Goal: Check status: Check status

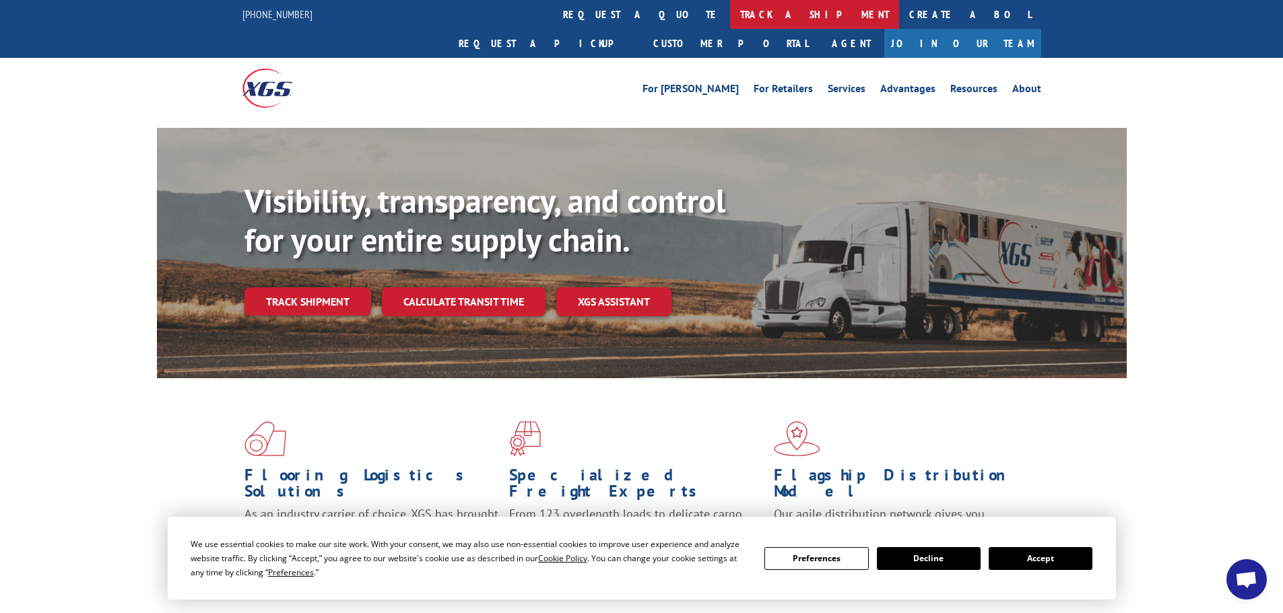
click at [730, 15] on link "track a shipment" at bounding box center [814, 14] width 169 height 29
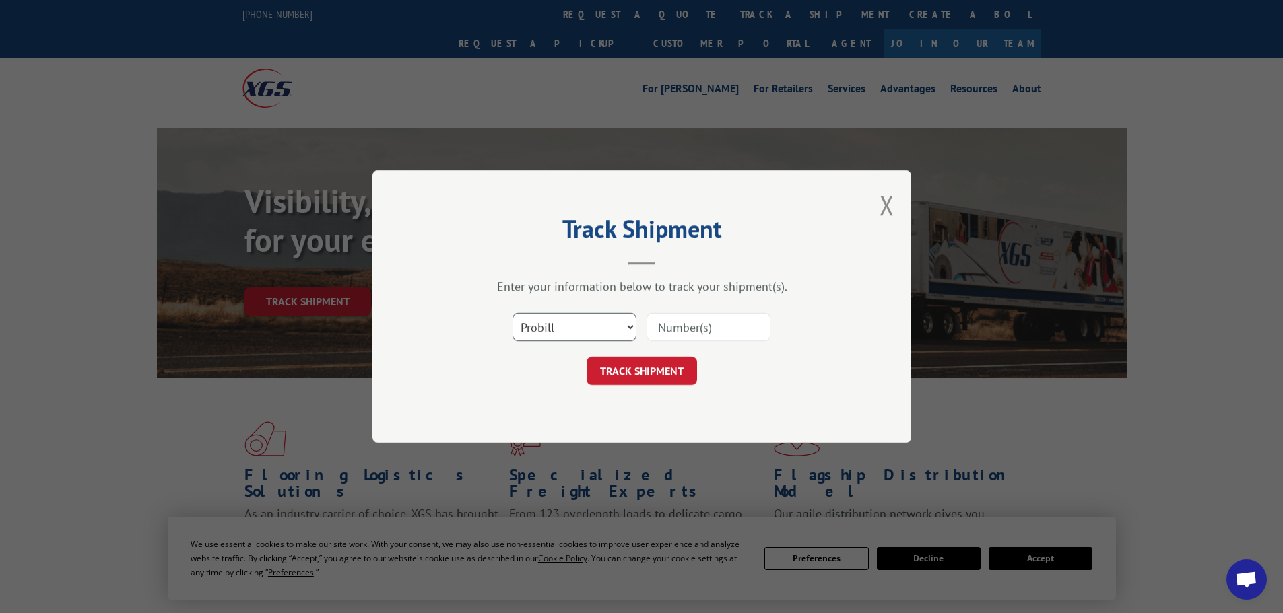
click at [547, 331] on select "Select category... Probill BOL PO" at bounding box center [574, 327] width 124 height 28
select select "bol"
click at [512, 313] on select "Select category... Probill BOL PO" at bounding box center [574, 327] width 124 height 28
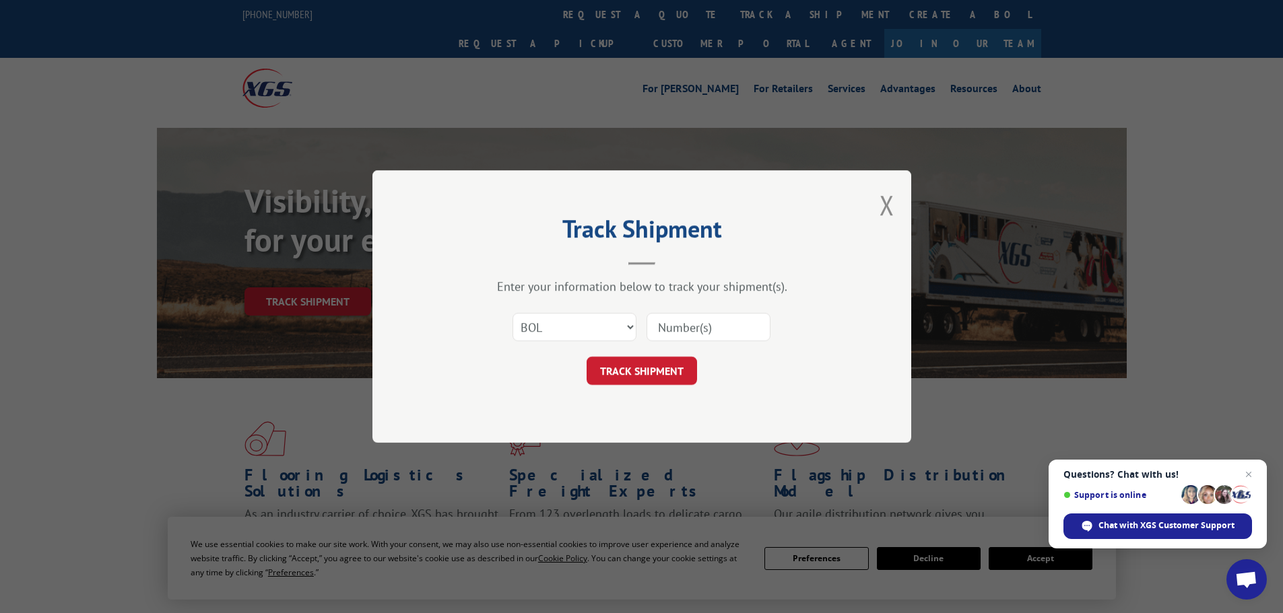
paste input "5225817"
type input "5225817"
click button "TRACK SHIPMENT" at bounding box center [641, 371] width 110 height 28
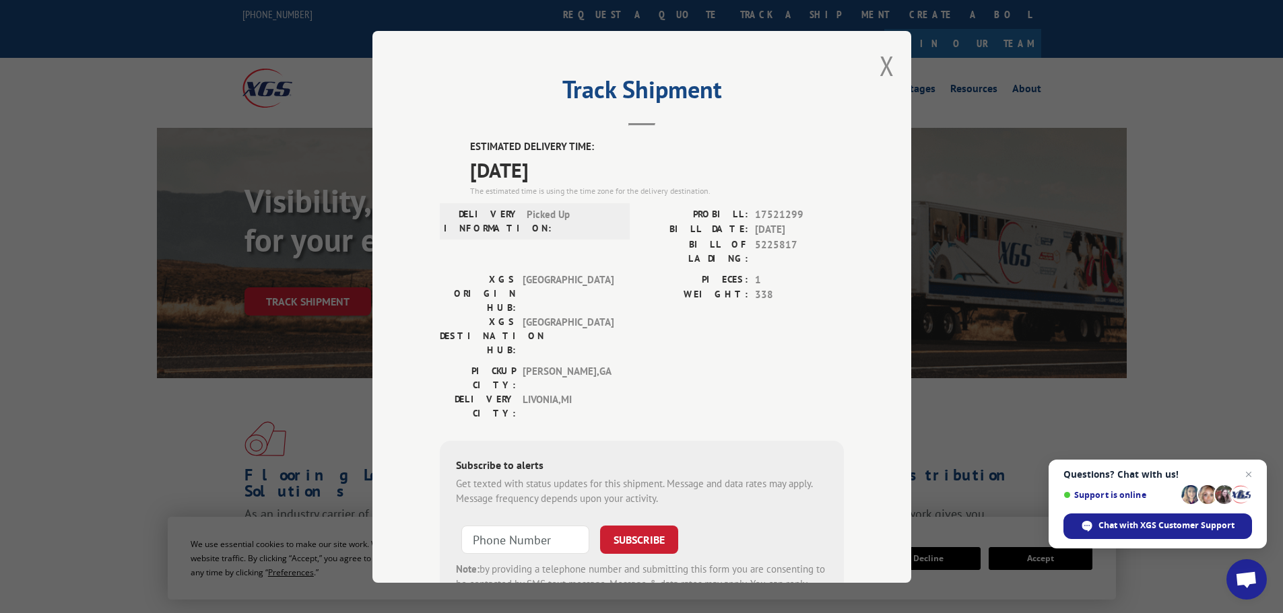
click at [889, 65] on div "Track Shipment ESTIMATED DELIVERY TIME: [DATE] The estimated time is using the …" at bounding box center [641, 307] width 539 height 552
click at [885, 69] on button "Close modal" at bounding box center [886, 66] width 15 height 36
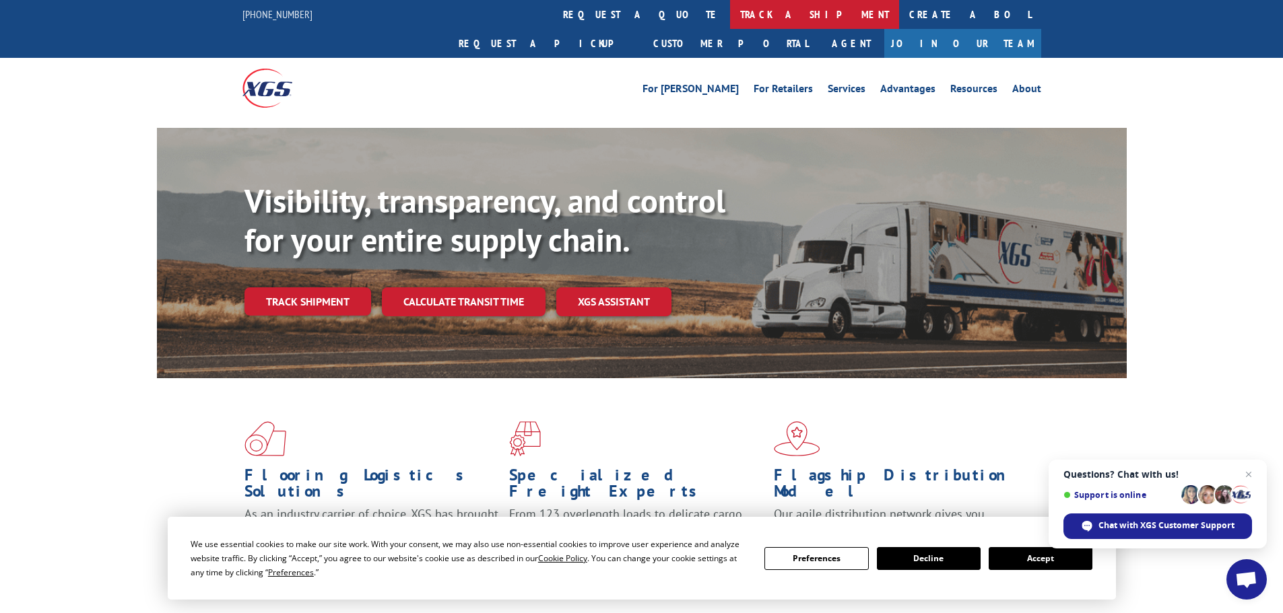
click at [730, 24] on link "track a shipment" at bounding box center [814, 14] width 169 height 29
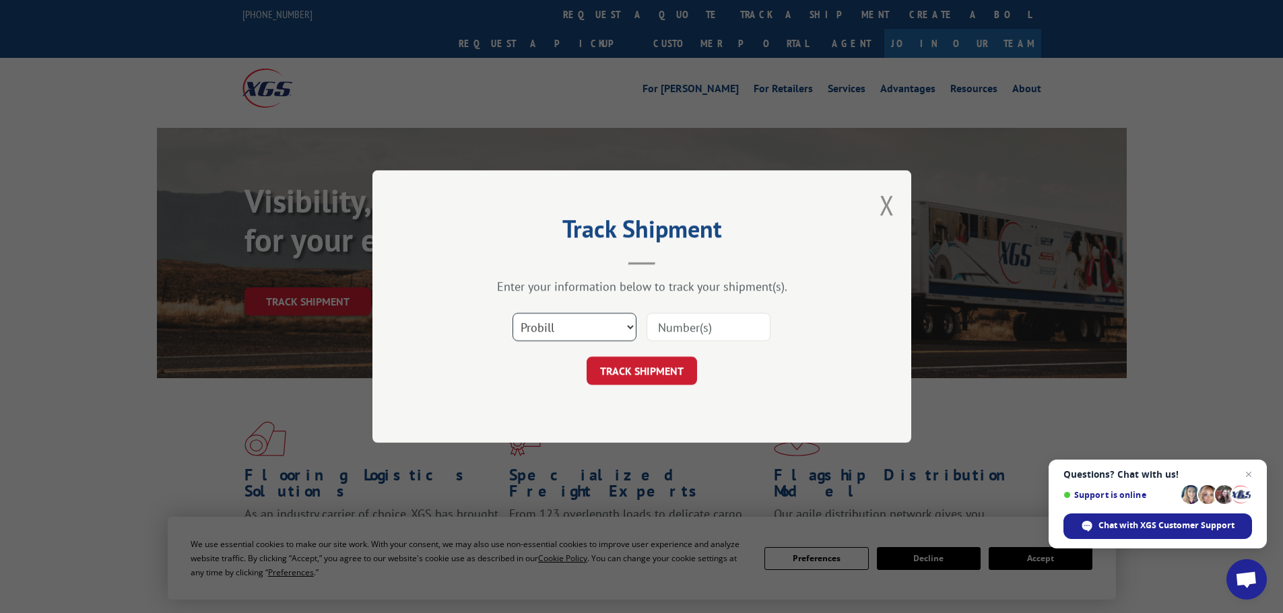
click at [564, 322] on select "Select category... Probill BOL PO" at bounding box center [574, 327] width 124 height 28
select select "bol"
click at [512, 313] on select "Select category... Probill BOL PO" at bounding box center [574, 327] width 124 height 28
click at [695, 325] on input at bounding box center [708, 327] width 124 height 28
paste input "5235648"
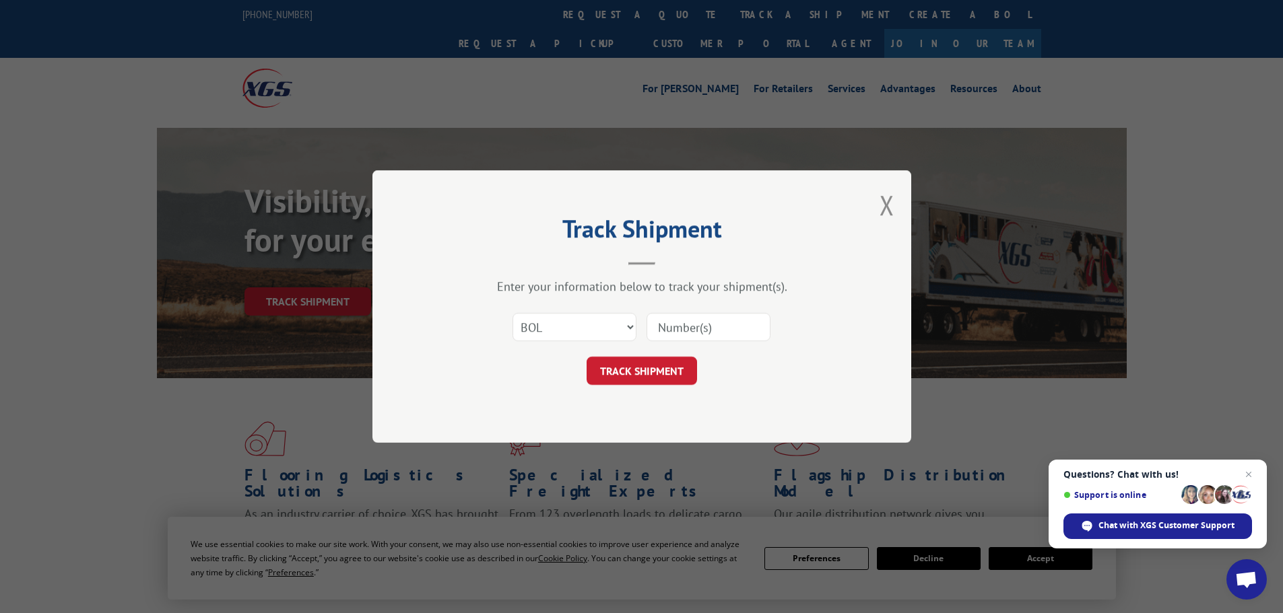
type input "5235648"
click button "TRACK SHIPMENT" at bounding box center [641, 371] width 110 height 28
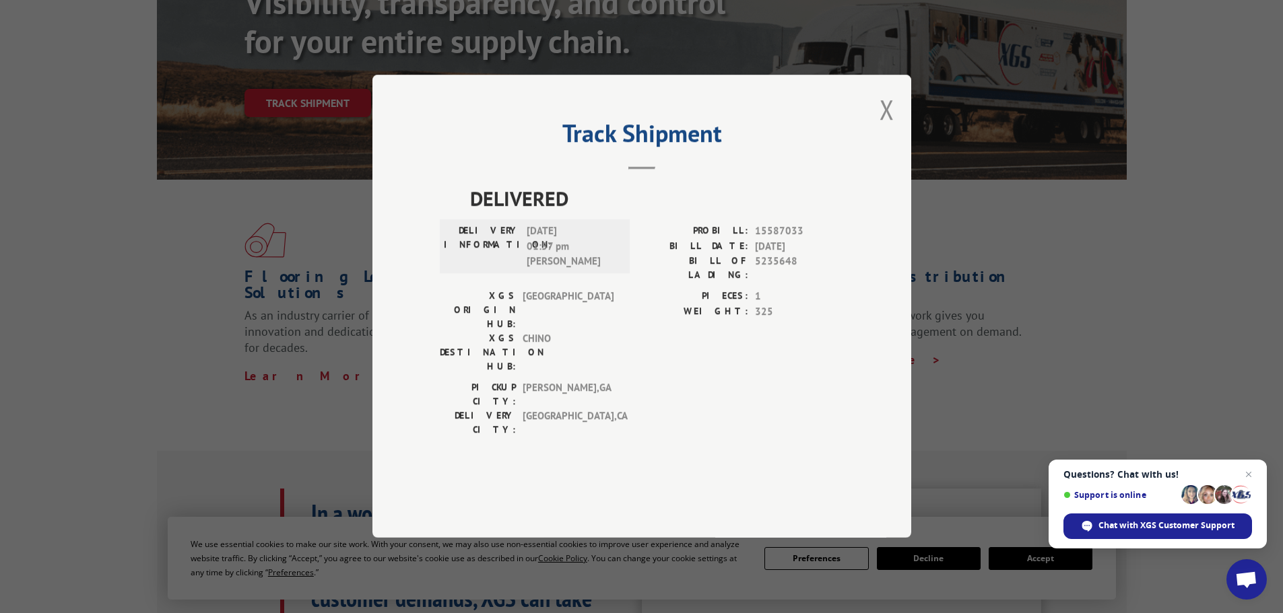
scroll to position [202, 0]
click at [882, 126] on button "Close modal" at bounding box center [886, 110] width 15 height 36
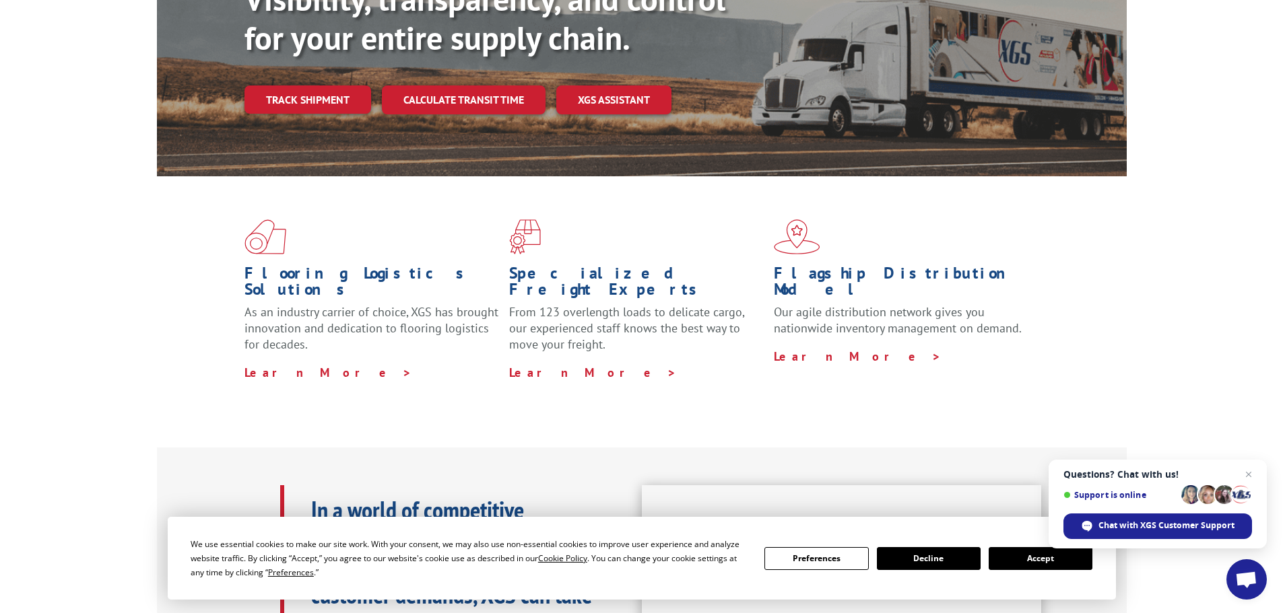
scroll to position [0, 0]
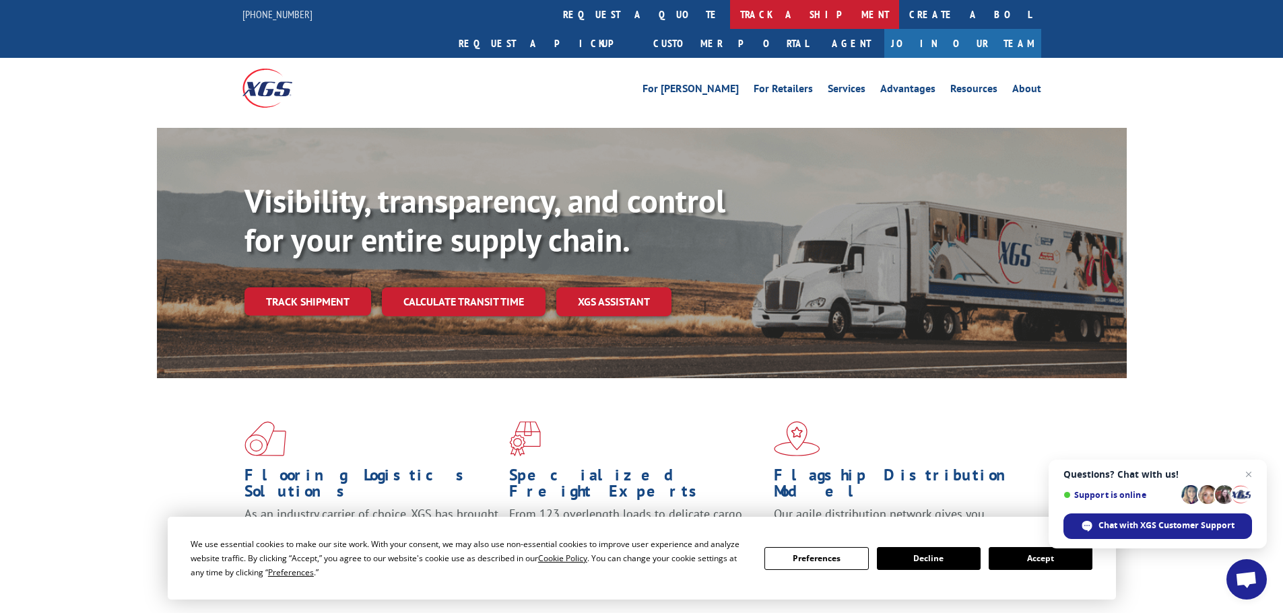
click at [730, 14] on link "track a shipment" at bounding box center [814, 14] width 169 height 29
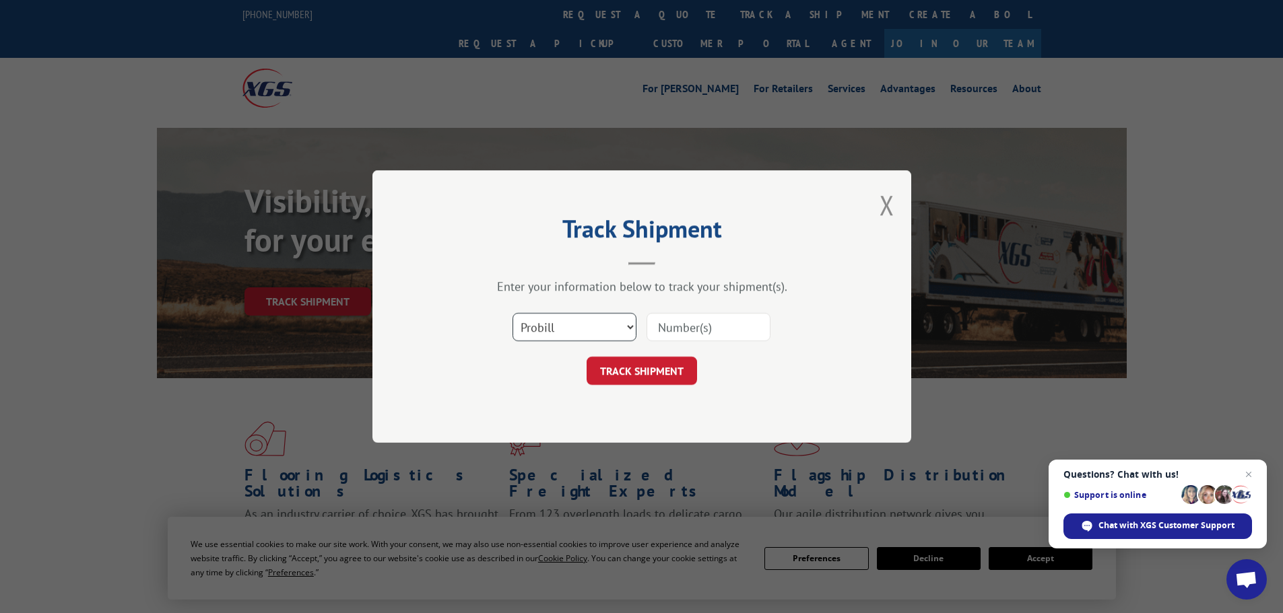
click at [592, 341] on select "Select category... Probill BOL PO" at bounding box center [574, 327] width 124 height 28
select select "bol"
click at [512, 313] on select "Select category... Probill BOL PO" at bounding box center [574, 327] width 124 height 28
click at [735, 319] on input at bounding box center [708, 327] width 124 height 28
paste input "5235648"
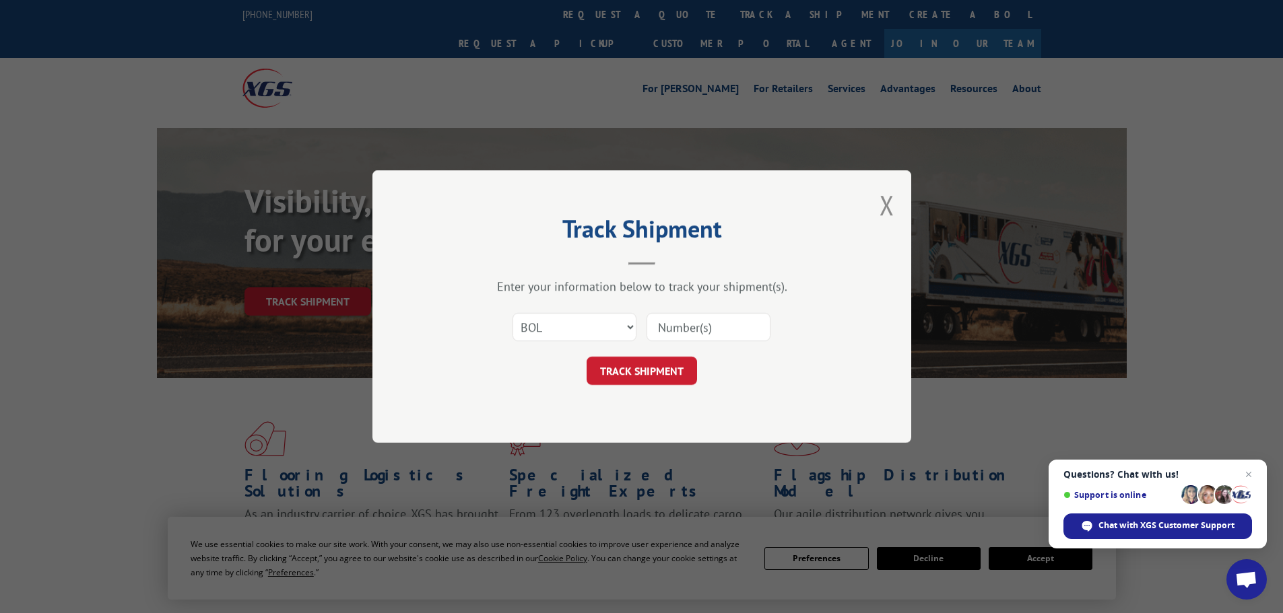
type input "5235648"
click button "TRACK SHIPMENT" at bounding box center [641, 371] width 110 height 28
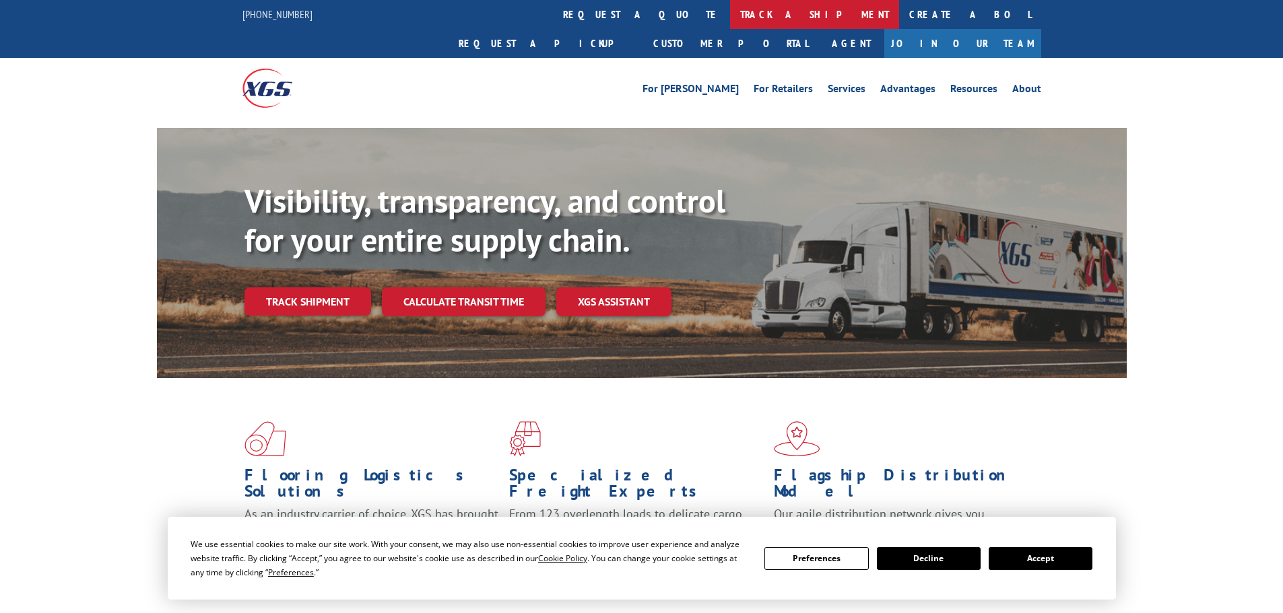
click at [730, 0] on link "track a shipment" at bounding box center [814, 14] width 169 height 29
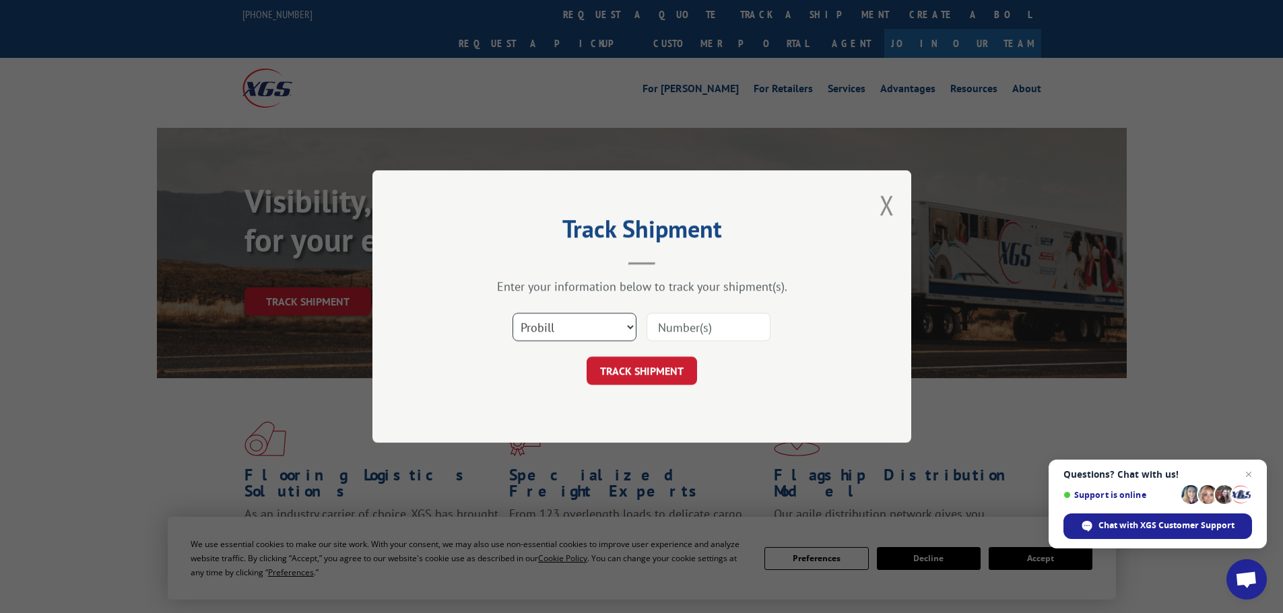
click at [561, 338] on select "Select category... Probill BOL PO" at bounding box center [574, 327] width 124 height 28
select select "bol"
click at [512, 313] on select "Select category... Probill BOL PO" at bounding box center [574, 327] width 124 height 28
drag, startPoint x: 715, startPoint y: 308, endPoint x: 690, endPoint y: 333, distance: 34.8
click at [691, 333] on input at bounding box center [708, 327] width 124 height 28
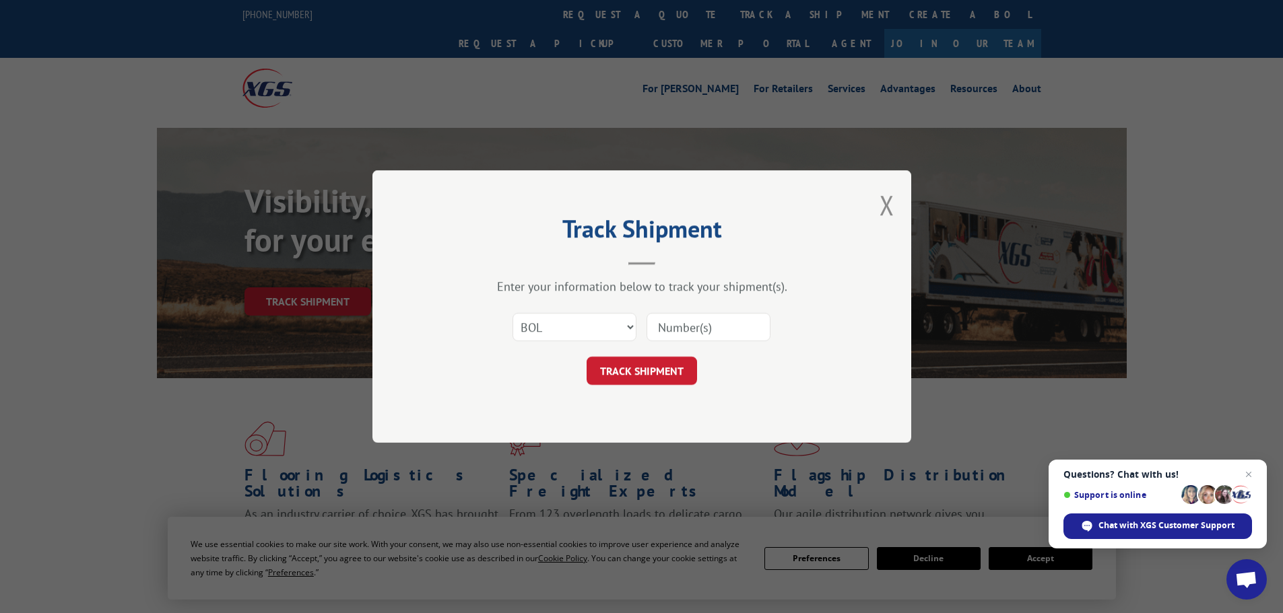
paste input "6025452"
type input "6025452"
click button "TRACK SHIPMENT" at bounding box center [641, 371] width 110 height 28
